Goal: Information Seeking & Learning: Find specific fact

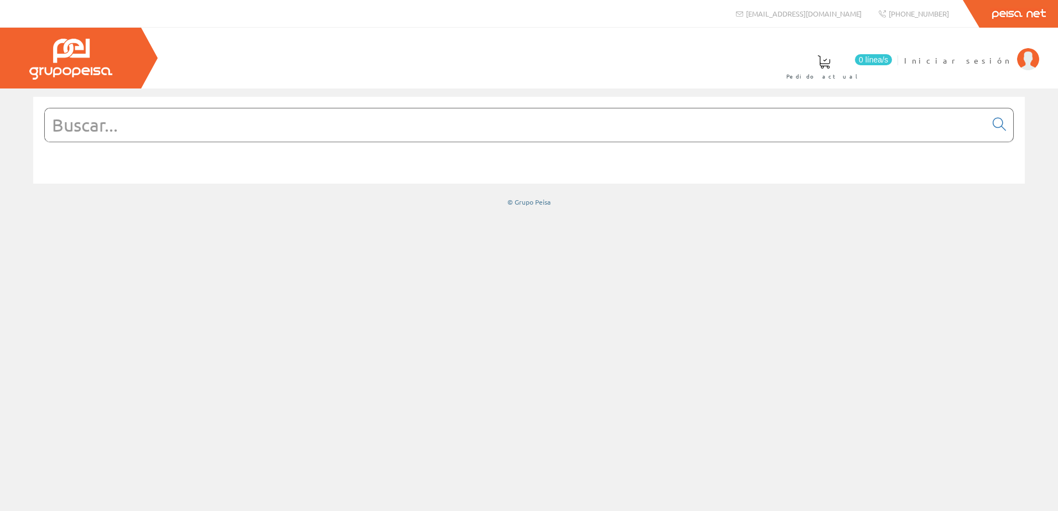
click at [468, 134] on input "text" at bounding box center [515, 124] width 941 height 33
type input "basor"
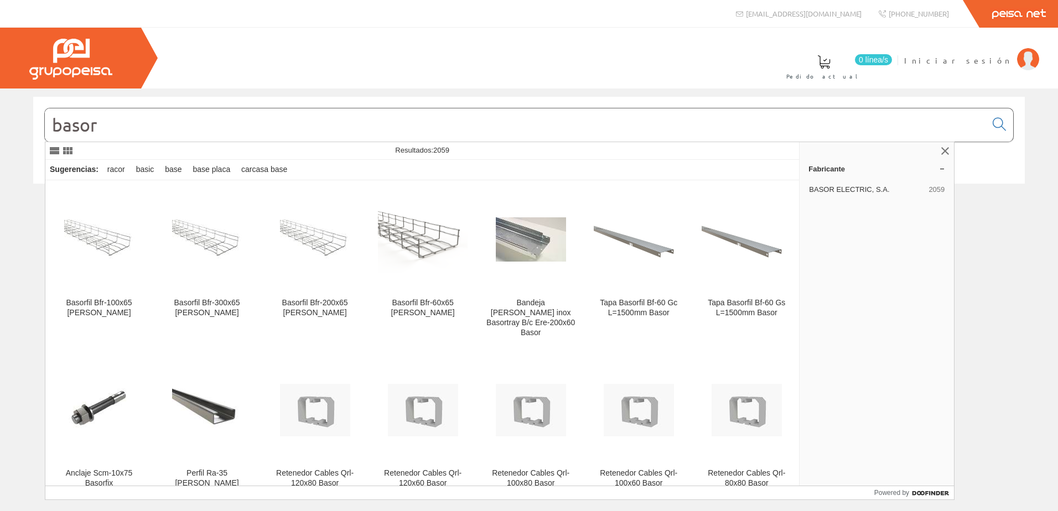
click at [387, 128] on input "basor" at bounding box center [515, 124] width 941 height 33
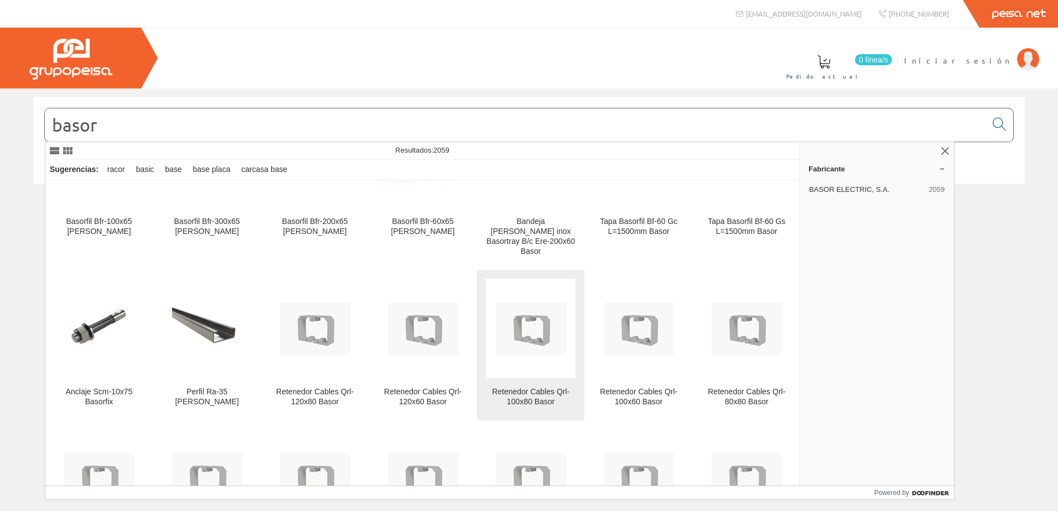
scroll to position [166, 0]
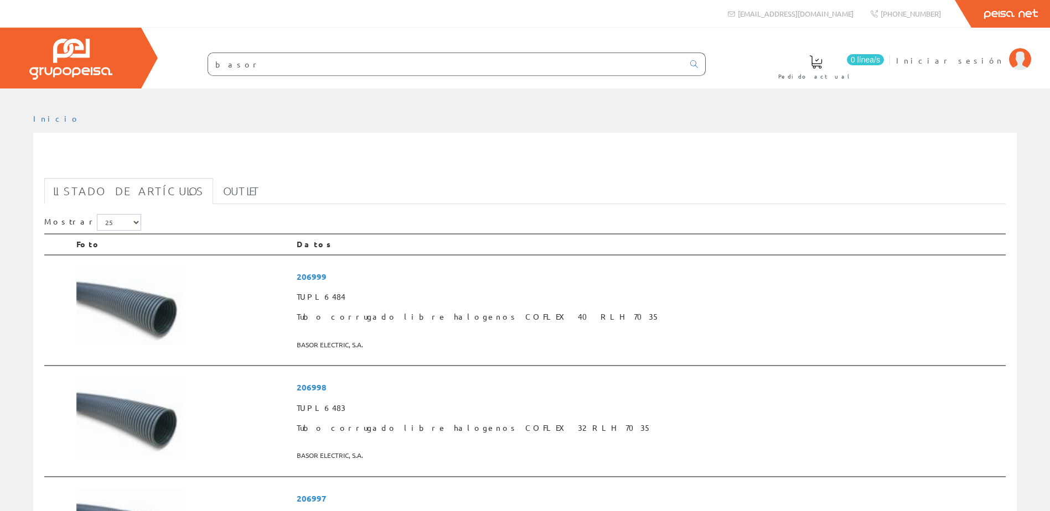
click at [466, 63] on input "basor" at bounding box center [445, 64] width 475 height 22
paste input "Fuente de Alimentación 24V DC"
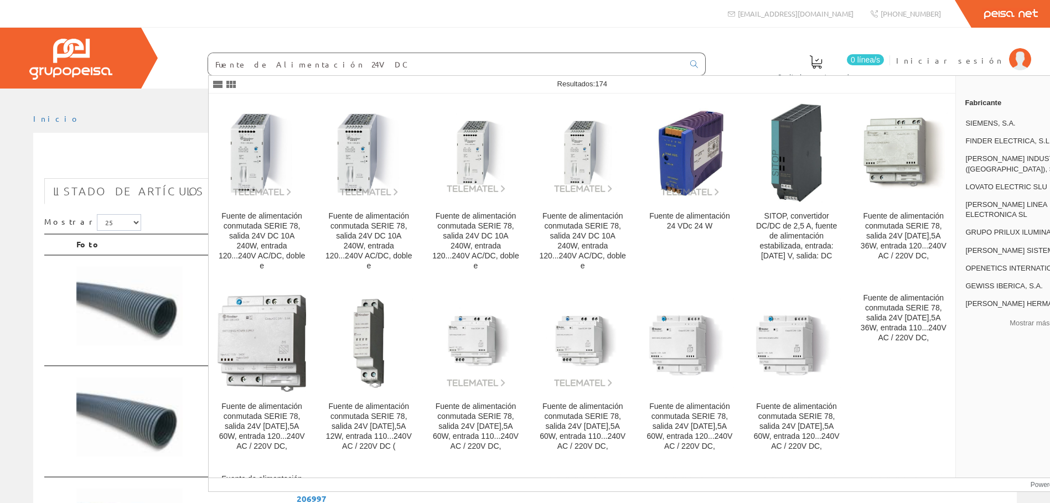
type input "Fuente de Alimentación 24V DC"
click at [692, 63] on icon at bounding box center [694, 64] width 8 height 8
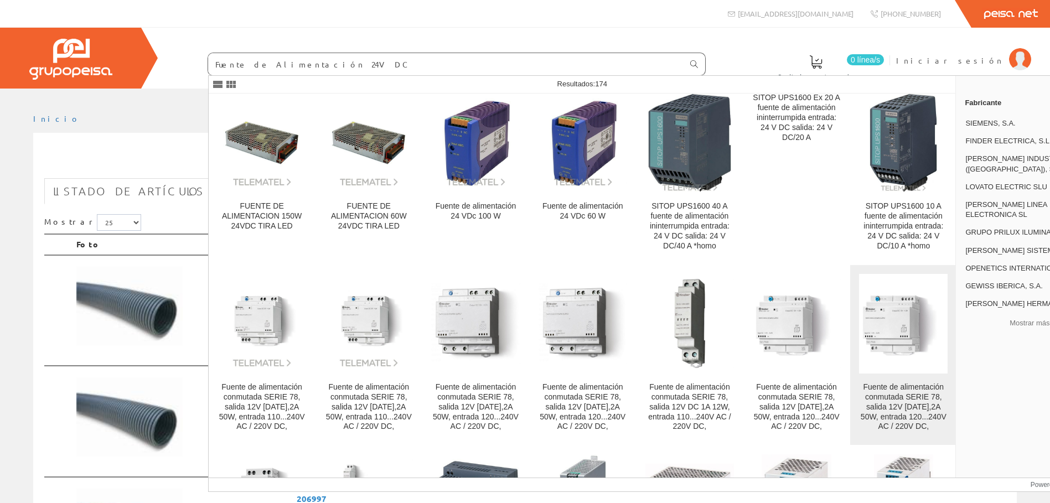
scroll to position [996, 0]
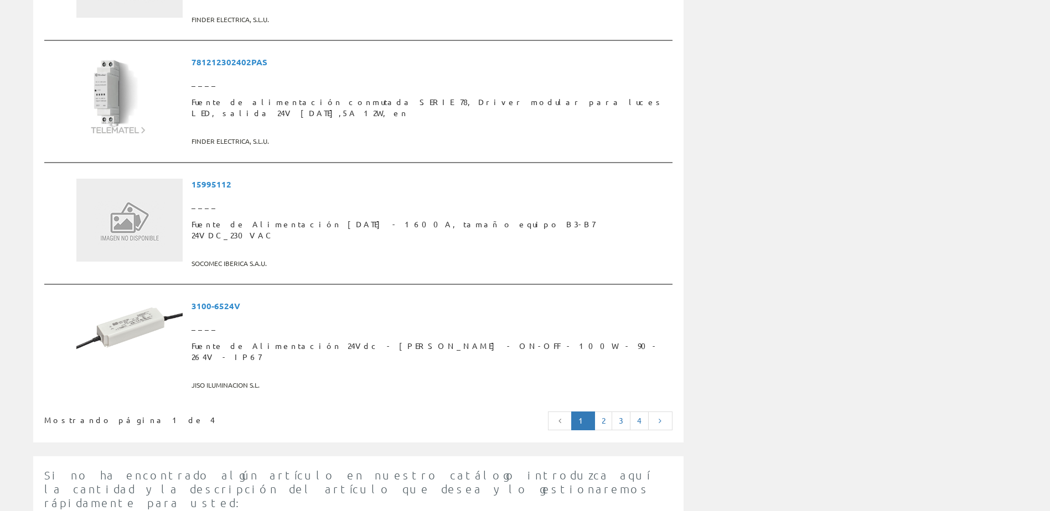
scroll to position [2827, 0]
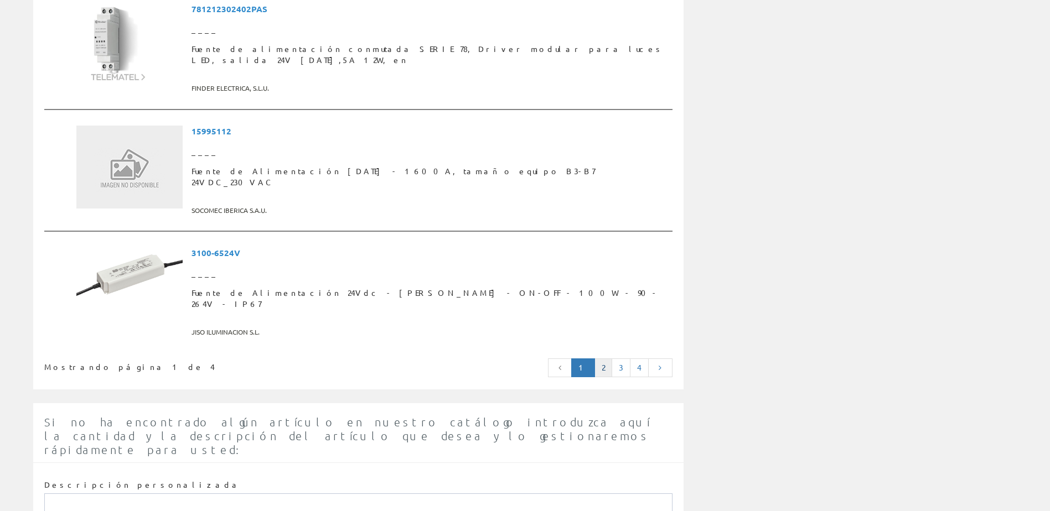
click at [607, 359] on link "2" at bounding box center [603, 368] width 18 height 19
click at [256, 243] on span "3100-6524V" at bounding box center [429, 253] width 476 height 20
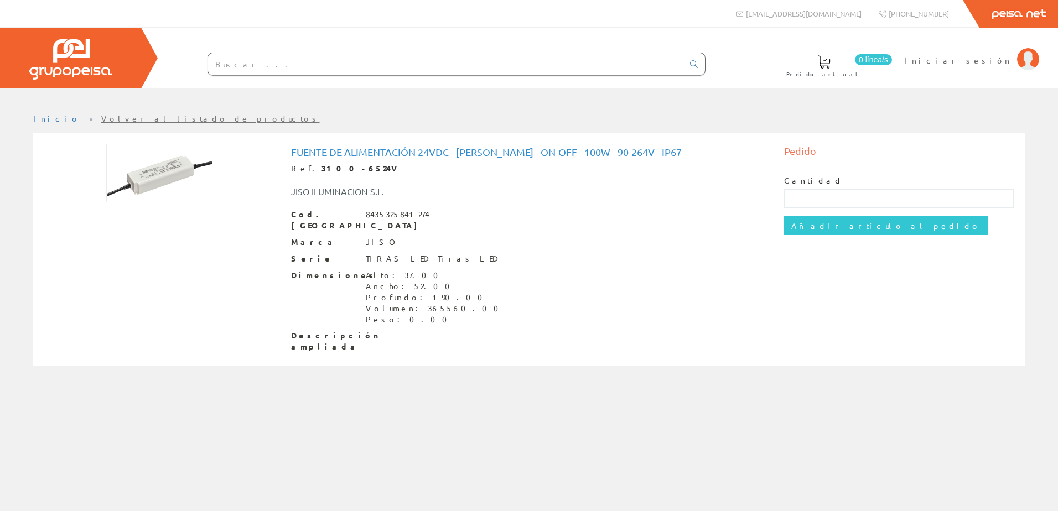
click at [381, 69] on input "text" at bounding box center [445, 64] width 475 height 22
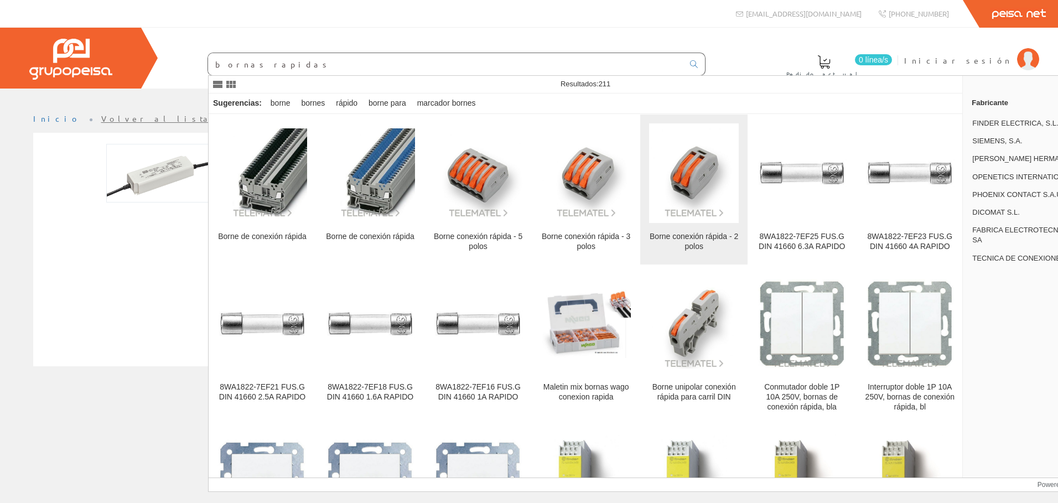
type input "bornas rapidas"
click at [677, 185] on img at bounding box center [694, 173] width 90 height 90
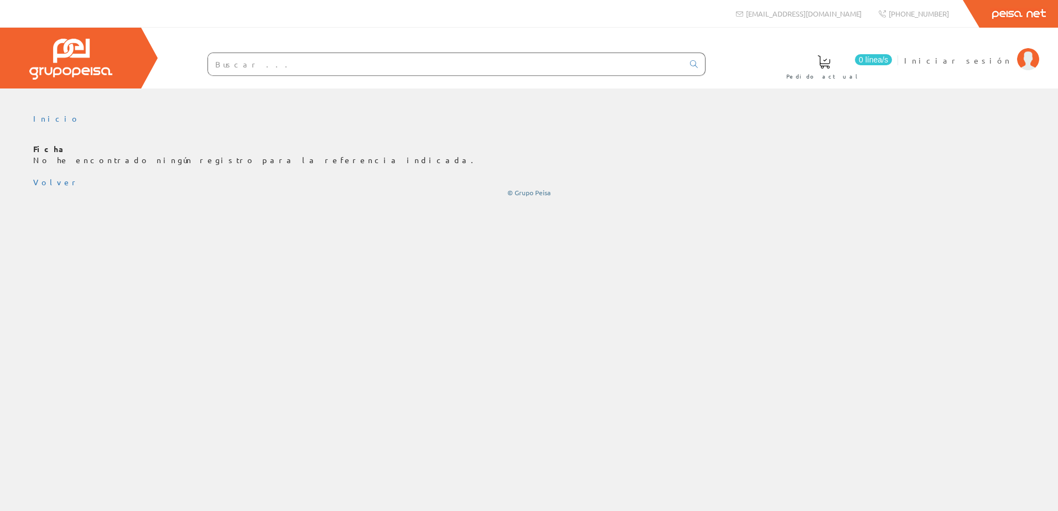
click at [277, 227] on div "Inicio" at bounding box center [529, 300] width 1058 height 423
click at [277, 226] on div "Inicio" at bounding box center [529, 300] width 1058 height 423
drag, startPoint x: 277, startPoint y: 226, endPoint x: 300, endPoint y: 63, distance: 165.4
click at [300, 63] on input "text" at bounding box center [445, 64] width 475 height 22
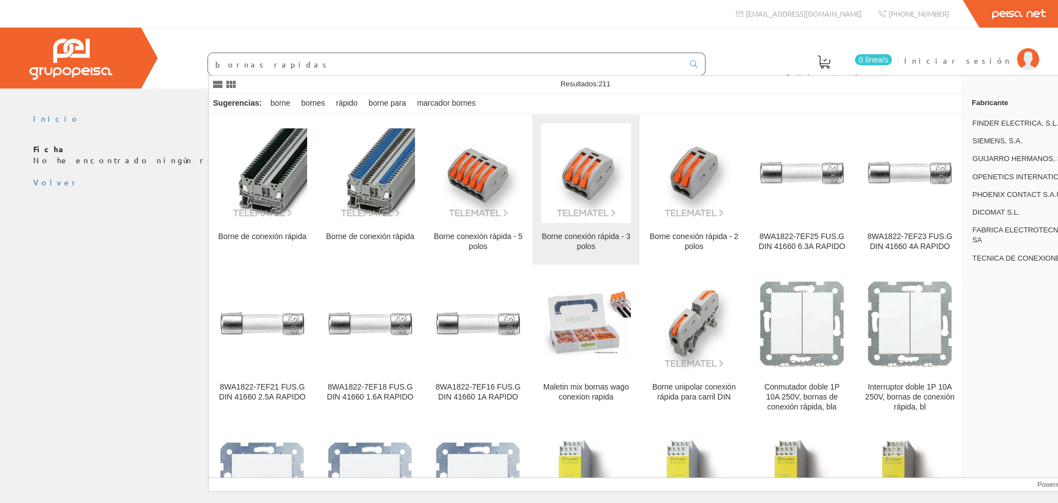
type input "bornas rapidas"
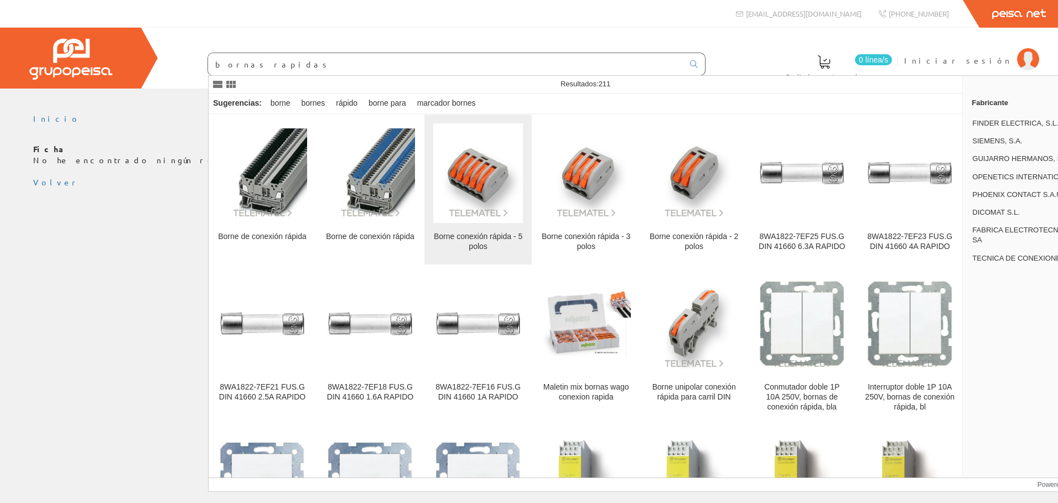
click at [479, 238] on div "Borne conexión rápida - 5 polos" at bounding box center [478, 242] width 90 height 20
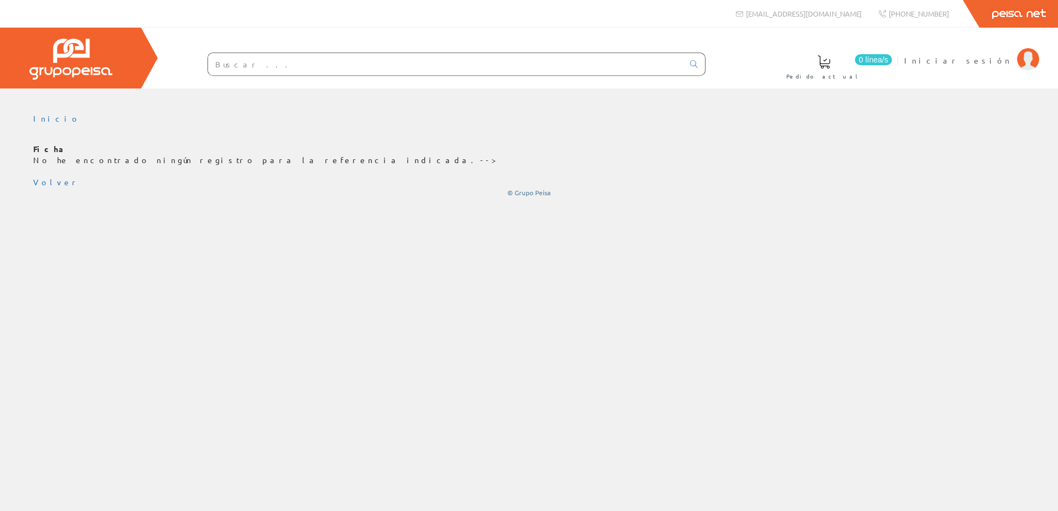
click at [291, 60] on input "text" at bounding box center [445, 64] width 475 height 22
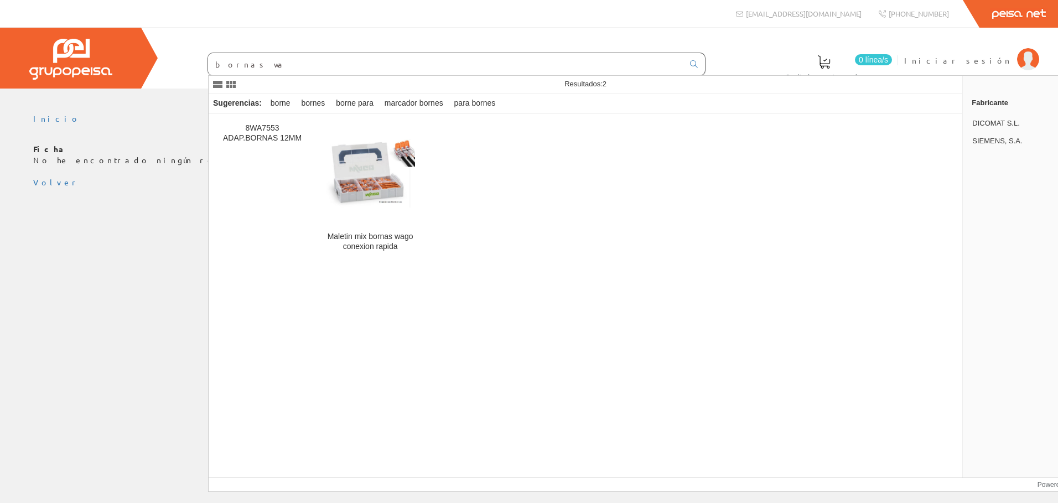
type input "bornas wa"
click at [375, 204] on img at bounding box center [370, 173] width 90 height 68
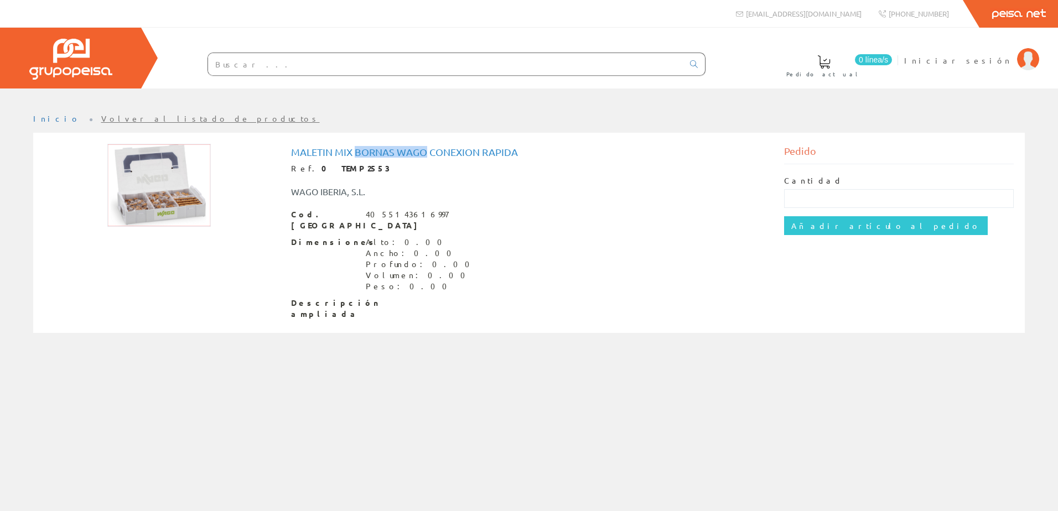
drag, startPoint x: 356, startPoint y: 150, endPoint x: 425, endPoint y: 151, distance: 69.2
click at [425, 151] on h1 "Maletin mix bornas wago conexion rapida" at bounding box center [529, 152] width 476 height 11
copy h1 "bornas wago"
